Goal: Transaction & Acquisition: Obtain resource

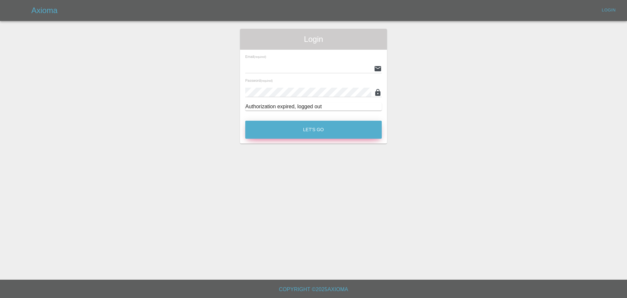
type input "[EMAIL_ADDRESS][PERSON_NAME][DOMAIN_NAME]"
click at [313, 129] on button "Let's Go" at bounding box center [313, 130] width 137 height 18
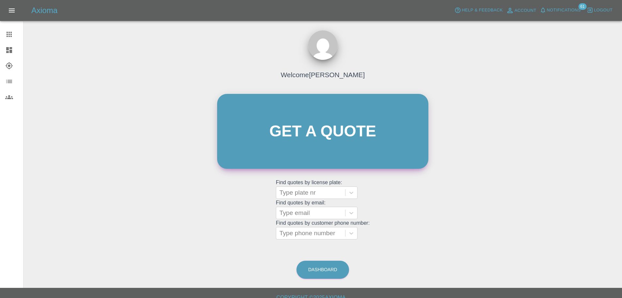
click at [295, 118] on link "Get a quote" at bounding box center [322, 131] width 211 height 75
click at [310, 189] on div at bounding box center [311, 192] width 62 height 9
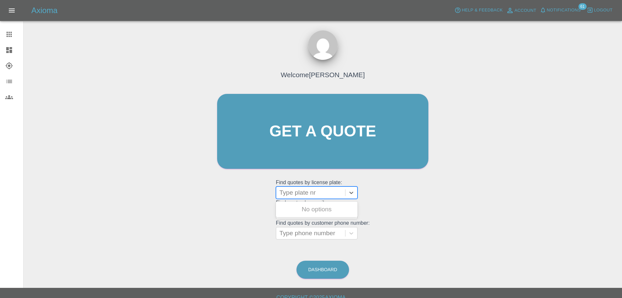
paste input "DW25KDX"
type input "DW25KDX"
click at [325, 129] on link "Get a quote" at bounding box center [322, 131] width 211 height 75
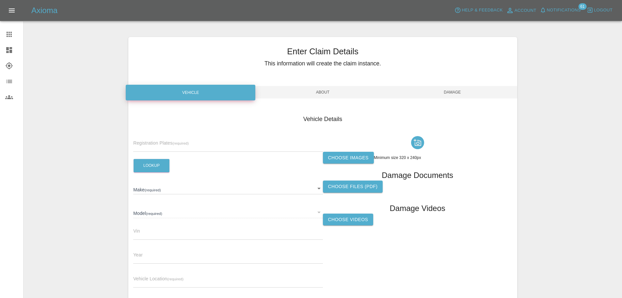
click at [158, 141] on span "Registration Plates (required)" at bounding box center [161, 142] width 56 height 5
click at [158, 143] on input "text" at bounding box center [227, 146] width 189 height 9
paste input "DW25KDX"
type input "DW25KDX"
click at [151, 168] on button "Lookup" at bounding box center [152, 165] width 36 height 13
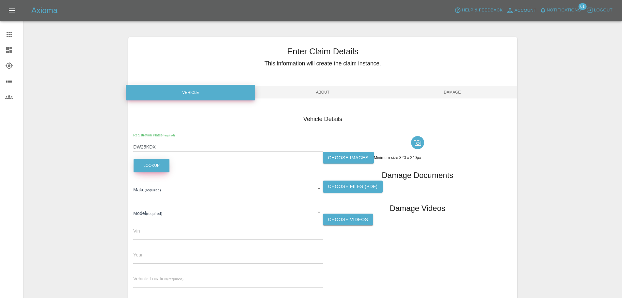
type input "OMODA"
type input "E5 NOBLE"
type input "[US_VEHICLE_IDENTIFICATION_NUMBER]"
type input "2025"
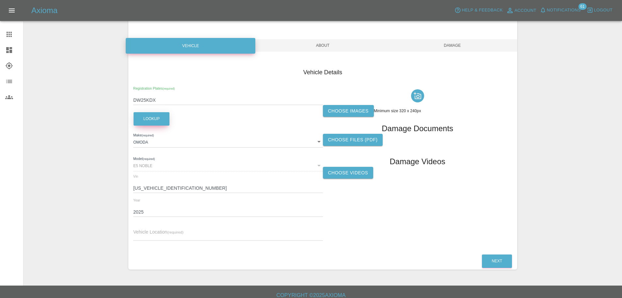
scroll to position [53, 0]
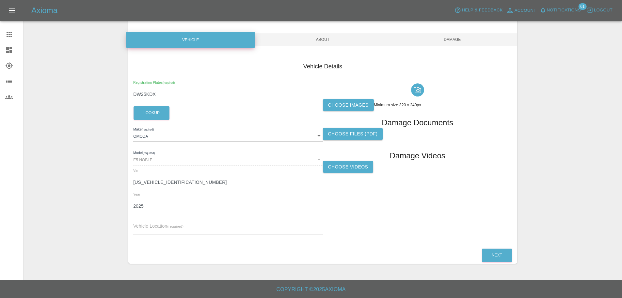
click at [173, 228] on input "text" at bounding box center [227, 229] width 189 height 9
click at [195, 230] on input "text" at bounding box center [227, 229] width 189 height 9
paste input "[PERSON_NAME], [STREET_ADDRESS][PERSON_NAME]"
type input "[PERSON_NAME], [STREET_ADDRESS][PERSON_NAME]"
click at [143, 92] on input "DW25KDX" at bounding box center [227, 93] width 189 height 9
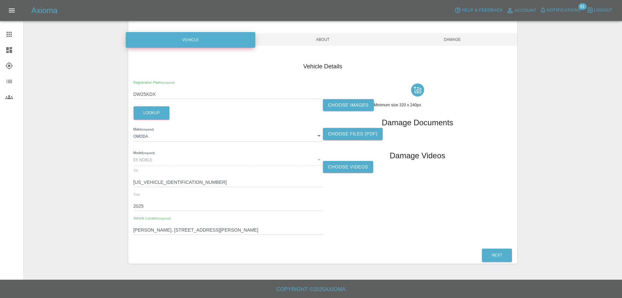
click at [143, 92] on input "DW25KDX" at bounding box center [227, 93] width 189 height 9
click at [374, 108] on div "Choose images Minimum size 320 x 240px" at bounding box center [417, 105] width 189 height 12
click at [363, 105] on label "Choose images" at bounding box center [348, 105] width 51 height 12
click at [0, 0] on input "Choose images" at bounding box center [0, 0] width 0 height 0
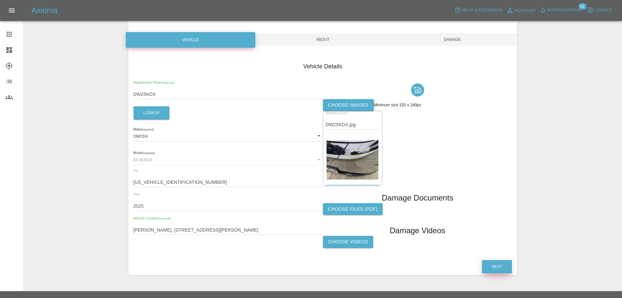
click at [487, 262] on button "Next" at bounding box center [497, 266] width 30 height 13
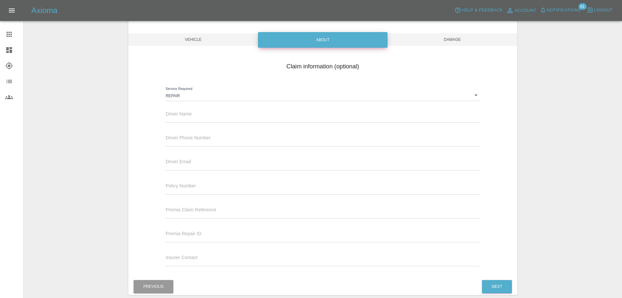
click at [182, 115] on input "text" at bounding box center [323, 117] width 314 height 9
click at [190, 115] on input "text" at bounding box center [323, 117] width 314 height 9
paste input "[PERSON_NAME]"
type input "[PERSON_NAME]"
click at [196, 141] on input "text" at bounding box center [323, 141] width 314 height 9
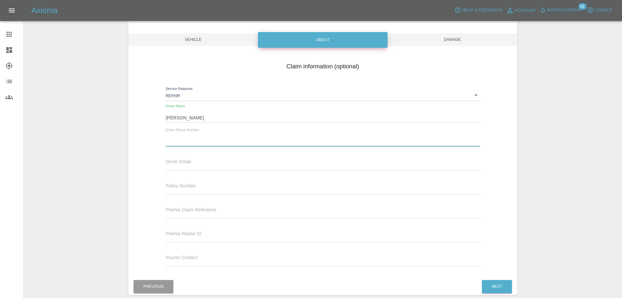
paste input "447747772305"
type input "447747772305"
click at [504, 288] on button "Next" at bounding box center [497, 286] width 30 height 13
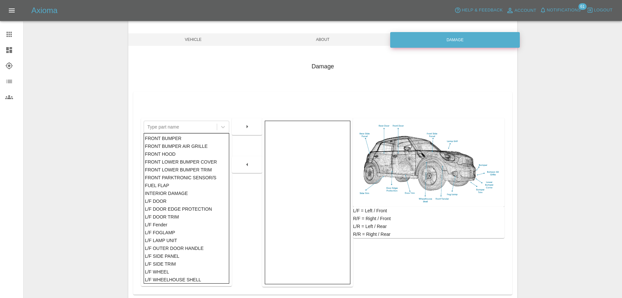
click at [169, 136] on div "FRONT BUMPER" at bounding box center [186, 138] width 83 height 8
click at [240, 128] on button "button" at bounding box center [247, 127] width 21 height 12
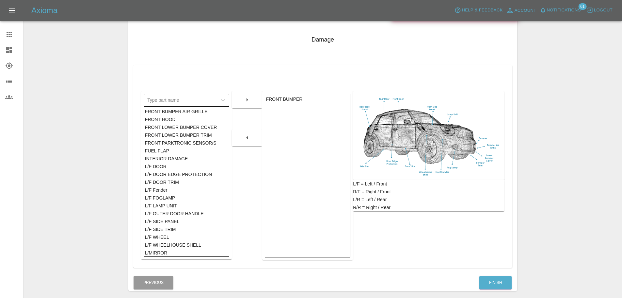
scroll to position [107, 0]
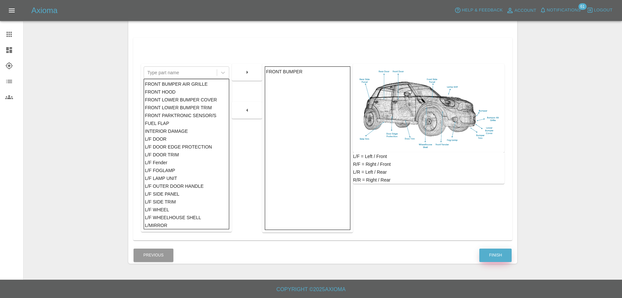
click at [503, 258] on button "Finish" at bounding box center [495, 254] width 32 height 13
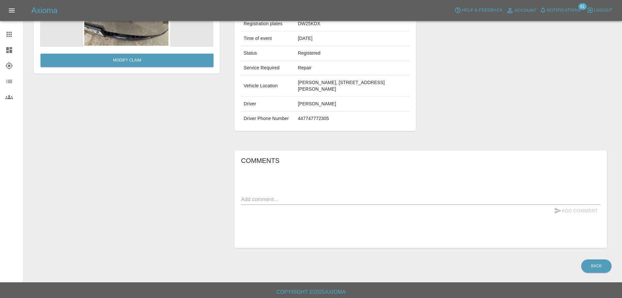
scroll to position [100, 0]
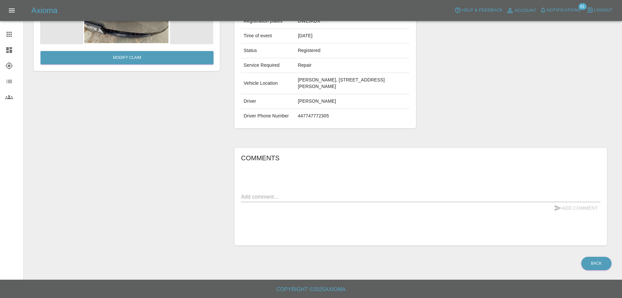
click at [297, 198] on textarea at bounding box center [421, 197] width 360 height 8
type textarea "stain to front valance"
click at [575, 211] on button "Add Comment" at bounding box center [576, 208] width 49 height 12
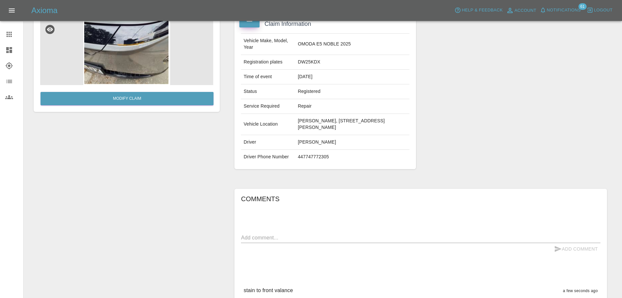
click at [11, 38] on icon at bounding box center [9, 34] width 8 height 8
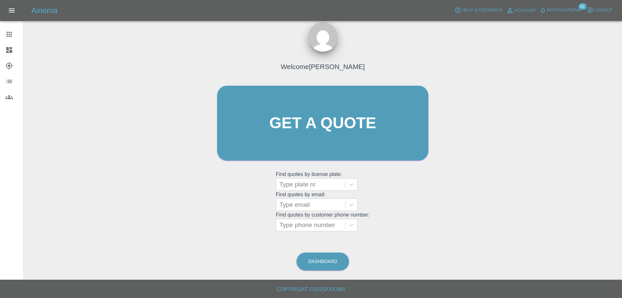
scroll to position [8, 0]
click at [301, 188] on div at bounding box center [311, 184] width 62 height 9
paste input "DU75OUE"
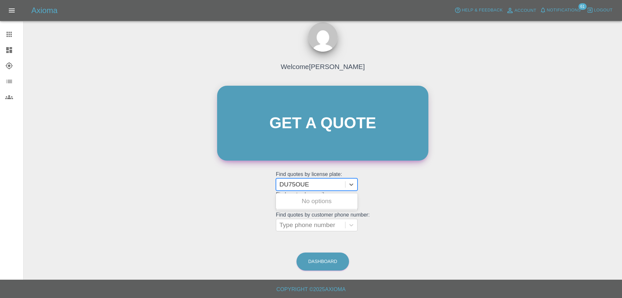
type input "DU75OUE"
click at [305, 130] on link "Get a quote" at bounding box center [322, 123] width 211 height 75
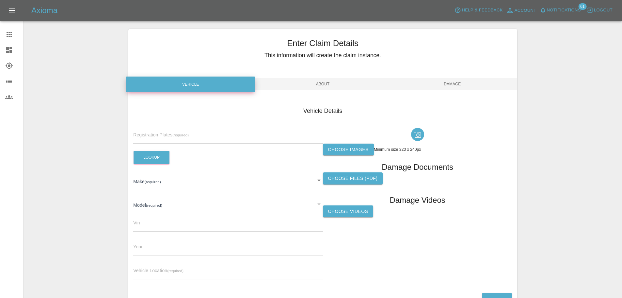
click at [164, 138] on input "text" at bounding box center [227, 138] width 189 height 9
paste input "DU75OUE"
type input "DU75OUE"
click at [154, 163] on button "Lookup" at bounding box center [152, 157] width 36 height 13
type input "OMODA"
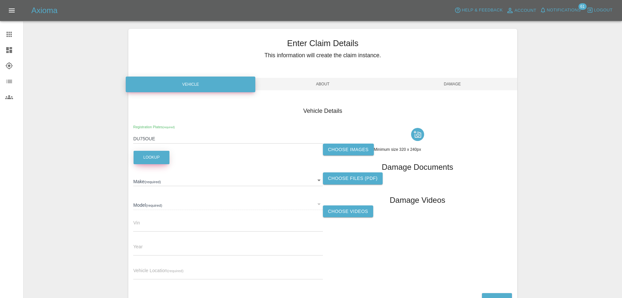
type input "2025"
click at [148, 138] on input "DU75OUE" at bounding box center [227, 138] width 189 height 9
click at [186, 203] on div "​" at bounding box center [227, 204] width 189 height 12
click at [319, 204] on div "​" at bounding box center [227, 204] width 189 height 12
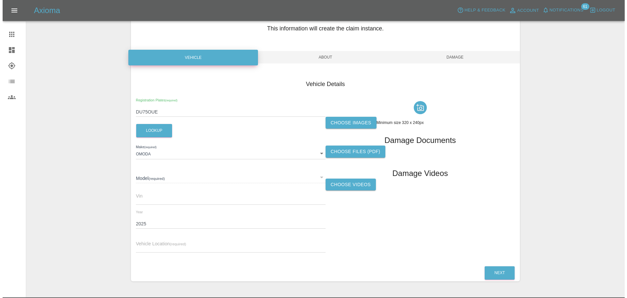
scroll to position [49, 0]
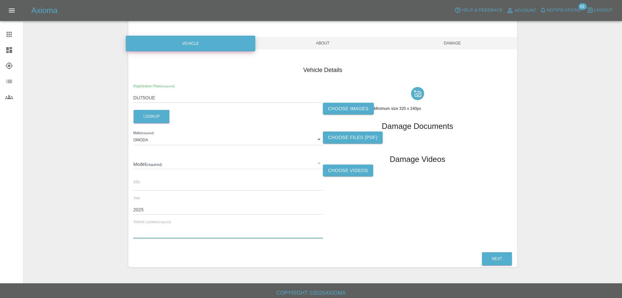
click at [151, 229] on input "text" at bounding box center [227, 233] width 189 height 9
paste input "447736926147"
click at [151, 233] on input "447736926147" at bounding box center [227, 233] width 189 height 9
click at [152, 232] on input "447736926147" at bounding box center [227, 233] width 189 height 9
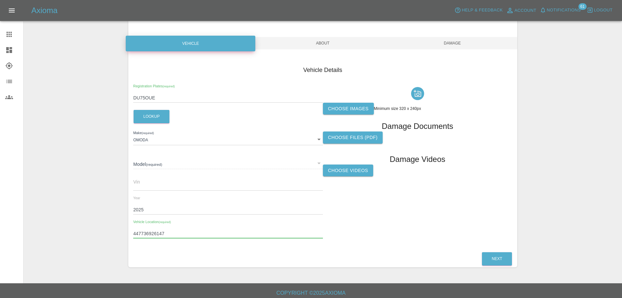
paste input "[PERSON_NAME], [STREET_ADDRESS]"
click at [133, 233] on input "[PERSON_NAME], [STREET_ADDRESS]" at bounding box center [227, 233] width 189 height 9
type input "[PERSON_NAME], [STREET_ADDRESS]"
click at [146, 210] on input "2025" at bounding box center [227, 209] width 189 height 9
click at [143, 187] on input "text" at bounding box center [227, 185] width 189 height 9
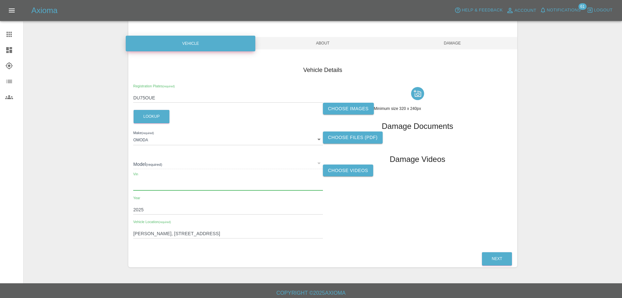
click at [147, 186] on input "text" at bounding box center [227, 185] width 189 height 9
paste input "[US_VEHICLE_IDENTIFICATION_NUMBER]"
type input "[US_VEHICLE_IDENTIFICATION_NUMBER]"
click at [153, 166] on div "​" at bounding box center [227, 163] width 189 height 12
click at [321, 164] on div "​" at bounding box center [227, 163] width 189 height 12
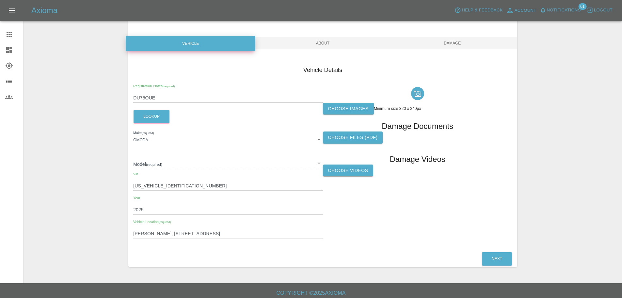
click at [318, 163] on div "​" at bounding box center [227, 163] width 189 height 12
click at [156, 164] on div "​" at bounding box center [227, 163] width 189 height 12
click at [144, 163] on div "​" at bounding box center [227, 163] width 189 height 12
click at [152, 137] on body "Axioma Help & Feedback Account Notifications 61 Logout Claims Dashboard Explore…" at bounding box center [311, 126] width 622 height 350
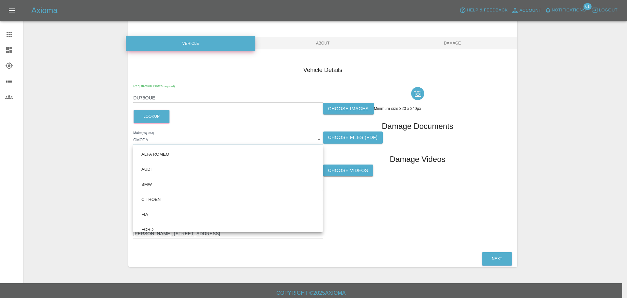
click at [161, 139] on div at bounding box center [313, 149] width 627 height 298
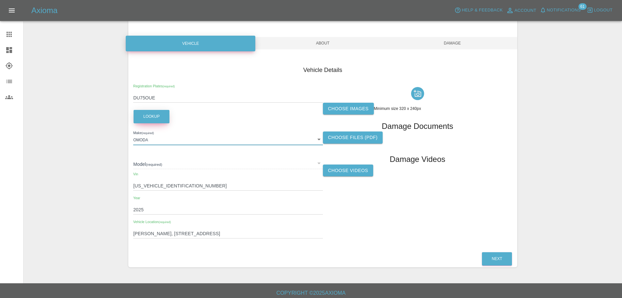
click at [148, 112] on button "Lookup" at bounding box center [152, 116] width 36 height 13
click at [351, 106] on label "Choose images" at bounding box center [348, 109] width 51 height 12
click at [0, 0] on input "Choose images" at bounding box center [0, 0] width 0 height 0
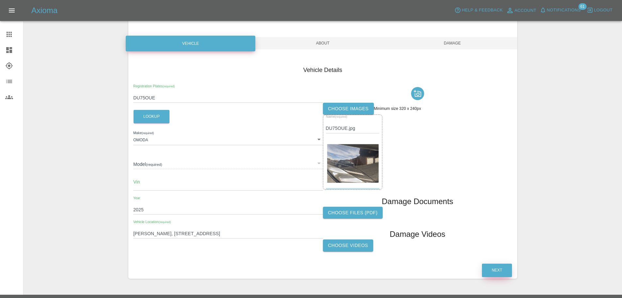
click at [506, 270] on button "Next" at bounding box center [497, 269] width 30 height 13
click at [158, 161] on div "​" at bounding box center [227, 163] width 189 height 12
click at [149, 164] on div "​" at bounding box center [227, 163] width 189 height 12
click at [289, 170] on p "This field is required" at bounding box center [227, 173] width 189 height 7
click at [320, 166] on div "​" at bounding box center [227, 163] width 189 height 12
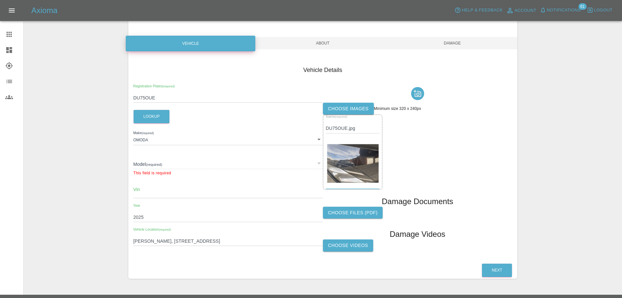
click at [304, 141] on body "Axioma Help & Feedback Account Notifications 61 Logout Claims Dashboard Explore…" at bounding box center [311, 132] width 622 height 362
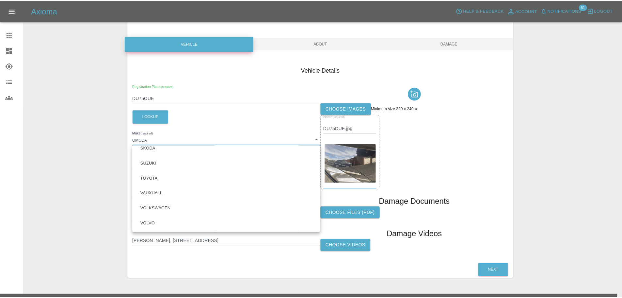
scroll to position [352, 0]
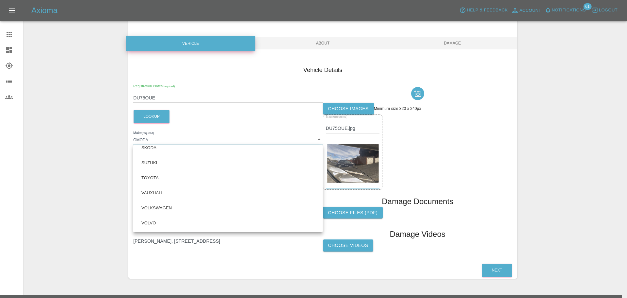
click at [61, 184] on div at bounding box center [313, 149] width 627 height 298
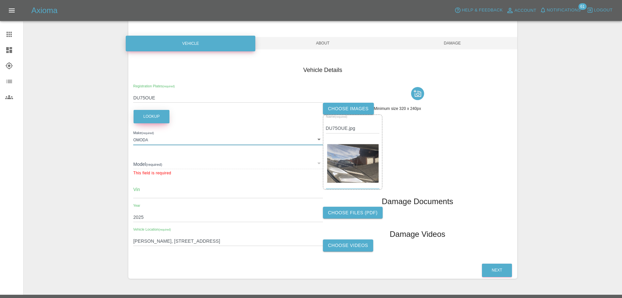
click at [151, 116] on button "Lookup" at bounding box center [152, 116] width 36 height 13
click at [153, 195] on input "text" at bounding box center [227, 192] width 189 height 9
click at [147, 194] on input "text" at bounding box center [227, 192] width 189 height 9
paste input "[US_VEHICLE_IDENTIFICATION_NUMBER]"
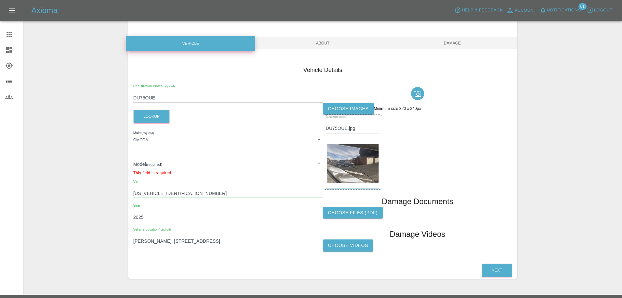
type input "[US_VEHICLE_IDENTIFICATION_NUMBER]"
click at [164, 167] on div "​" at bounding box center [227, 163] width 189 height 12
click at [163, 164] on div "​" at bounding box center [227, 163] width 189 height 12
click at [8, 37] on icon at bounding box center [9, 34] width 8 height 8
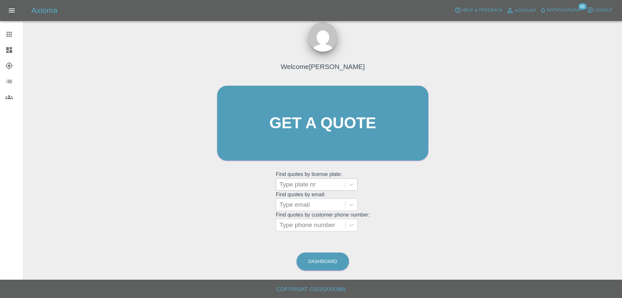
click at [319, 187] on div at bounding box center [311, 184] width 62 height 9
type input "d"
click at [183, 193] on div "Welcome [PERSON_NAME] Get a quote Get a quote Find quotes by license plate: Use…" at bounding box center [323, 154] width 588 height 235
